Goal: Navigation & Orientation: Find specific page/section

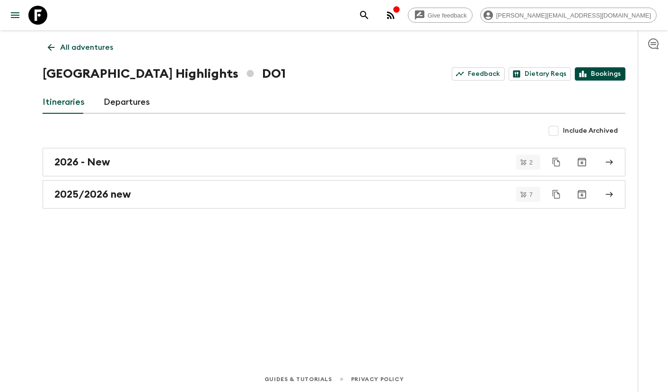
click at [605, 70] on link "Bookings" at bounding box center [600, 73] width 51 height 13
click at [76, 43] on p "All adventures" at bounding box center [86, 47] width 53 height 11
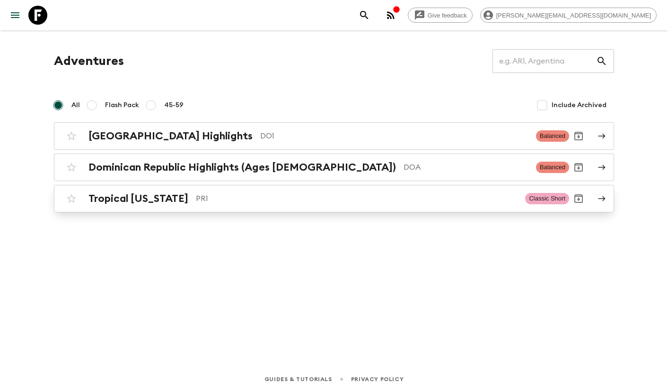
click at [464, 205] on div "Tropical [US_STATE] PR1 Classic Short" at bounding box center [315, 198] width 507 height 19
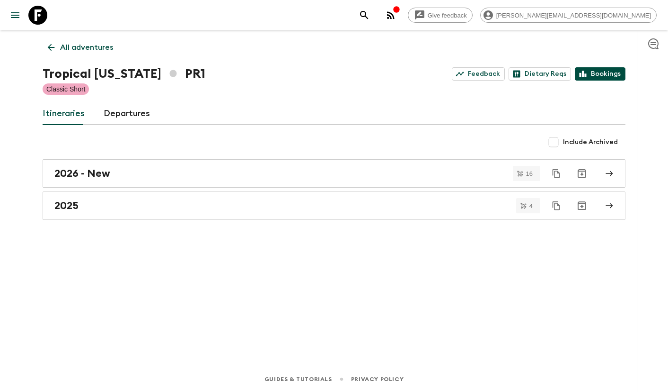
click at [597, 75] on link "Bookings" at bounding box center [600, 73] width 51 height 13
